Goal: Task Accomplishment & Management: Complete application form

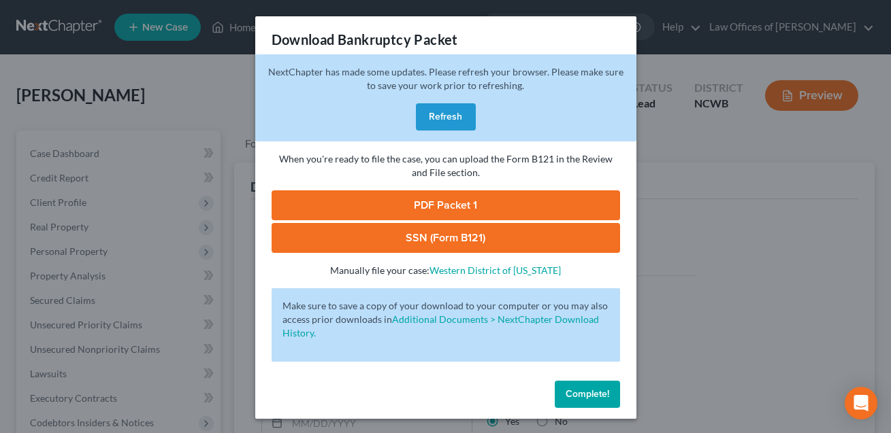
scroll to position [312, 0]
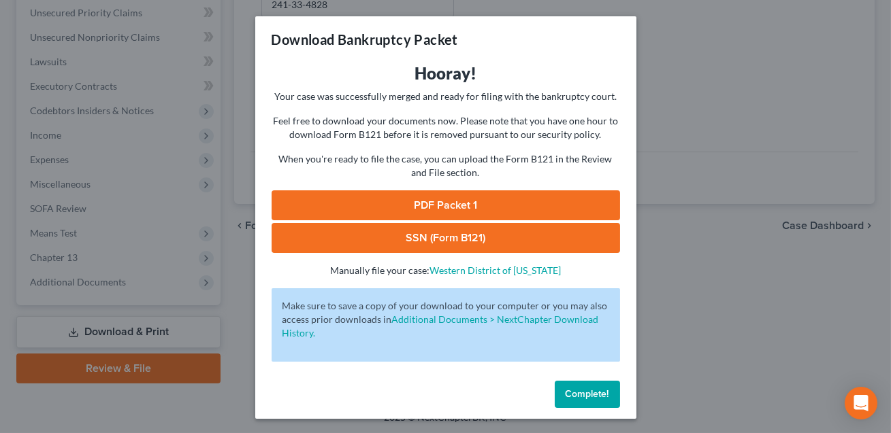
click at [594, 394] on span "Complete!" at bounding box center [587, 395] width 44 height 12
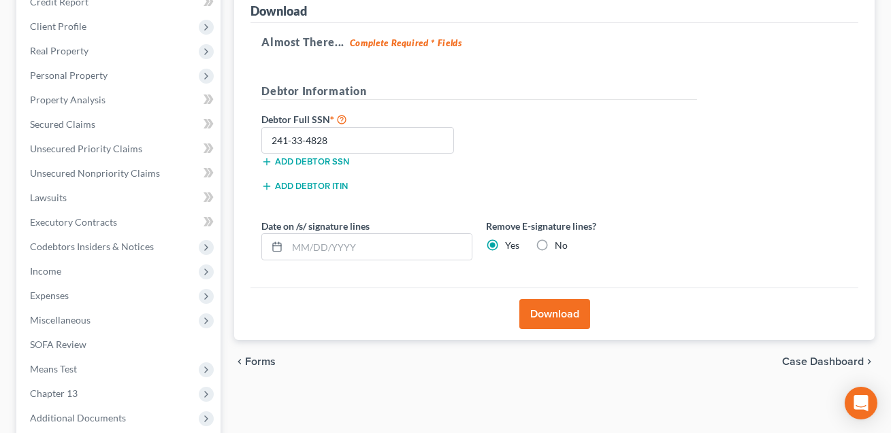
scroll to position [167, 0]
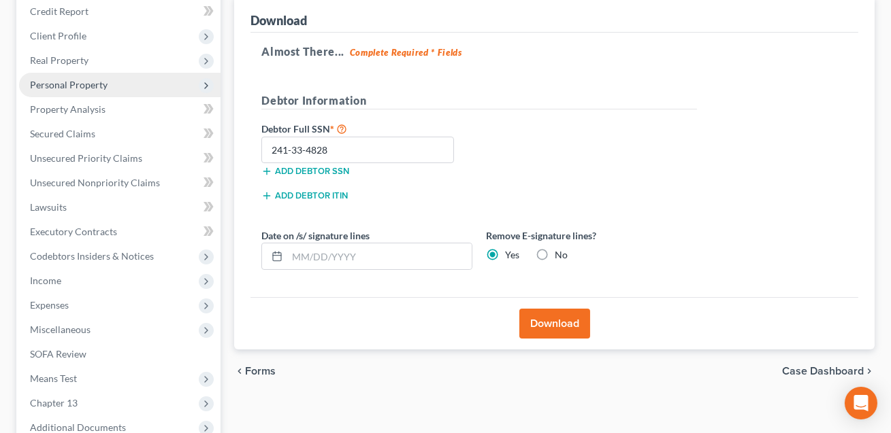
click at [58, 86] on span "Personal Property" at bounding box center [69, 85] width 78 height 12
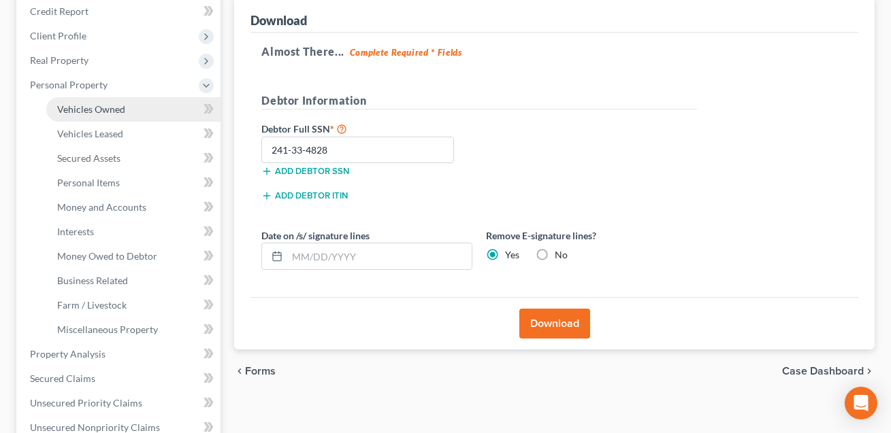
click at [68, 112] on span "Vehicles Owned" at bounding box center [91, 109] width 68 height 12
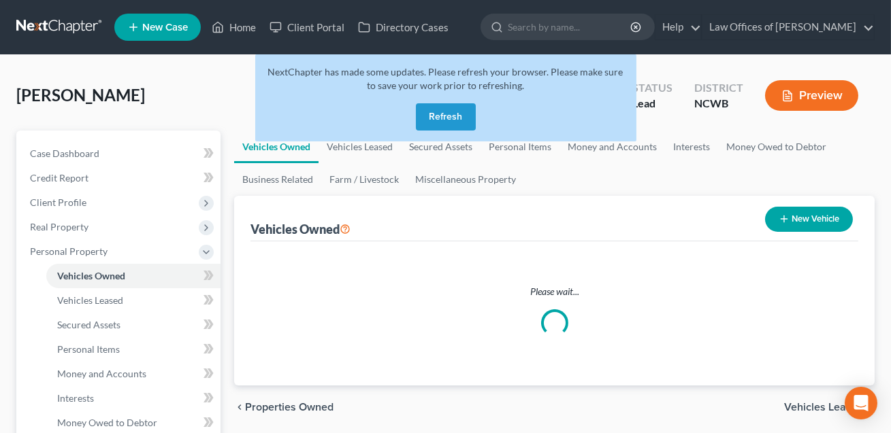
click at [445, 119] on button "Refresh" at bounding box center [446, 116] width 60 height 27
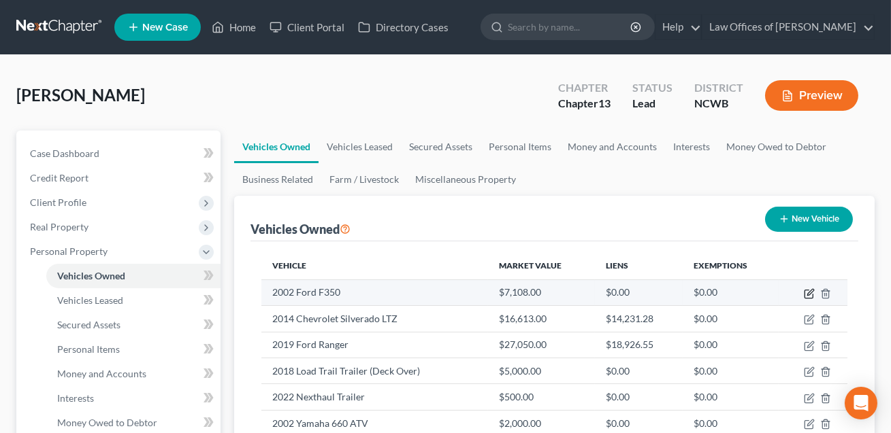
click at [809, 292] on icon "button" at bounding box center [809, 293] width 11 height 11
select select "0"
select select "24"
select select "3"
select select "0"
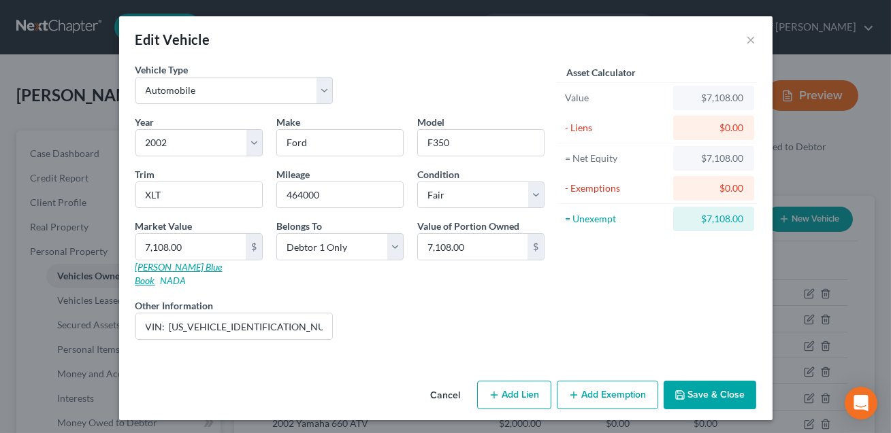
click at [149, 267] on link "Kelly Blue Book" at bounding box center [178, 273] width 87 height 25
